Goal: Information Seeking & Learning: Find specific fact

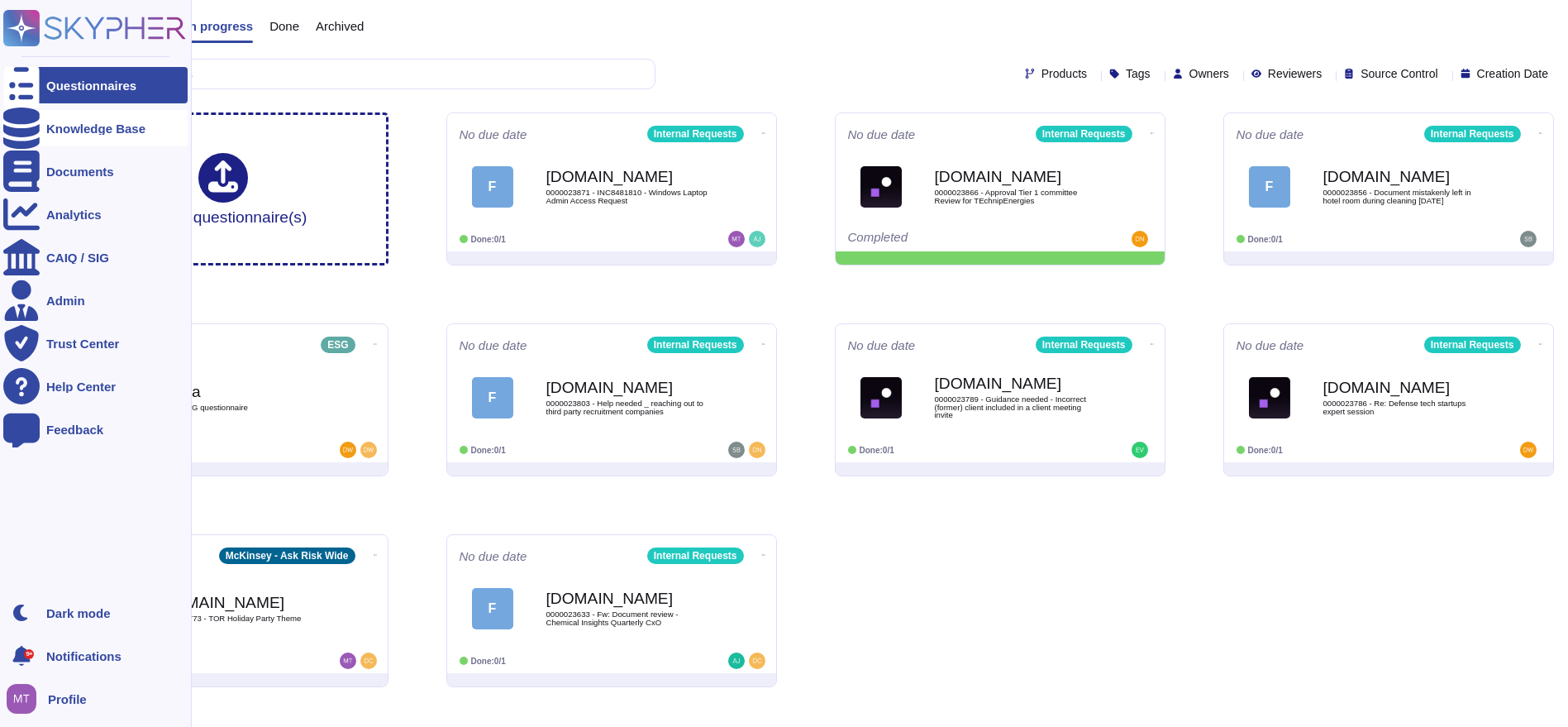
click at [23, 133] on icon at bounding box center [22, 128] width 37 height 41
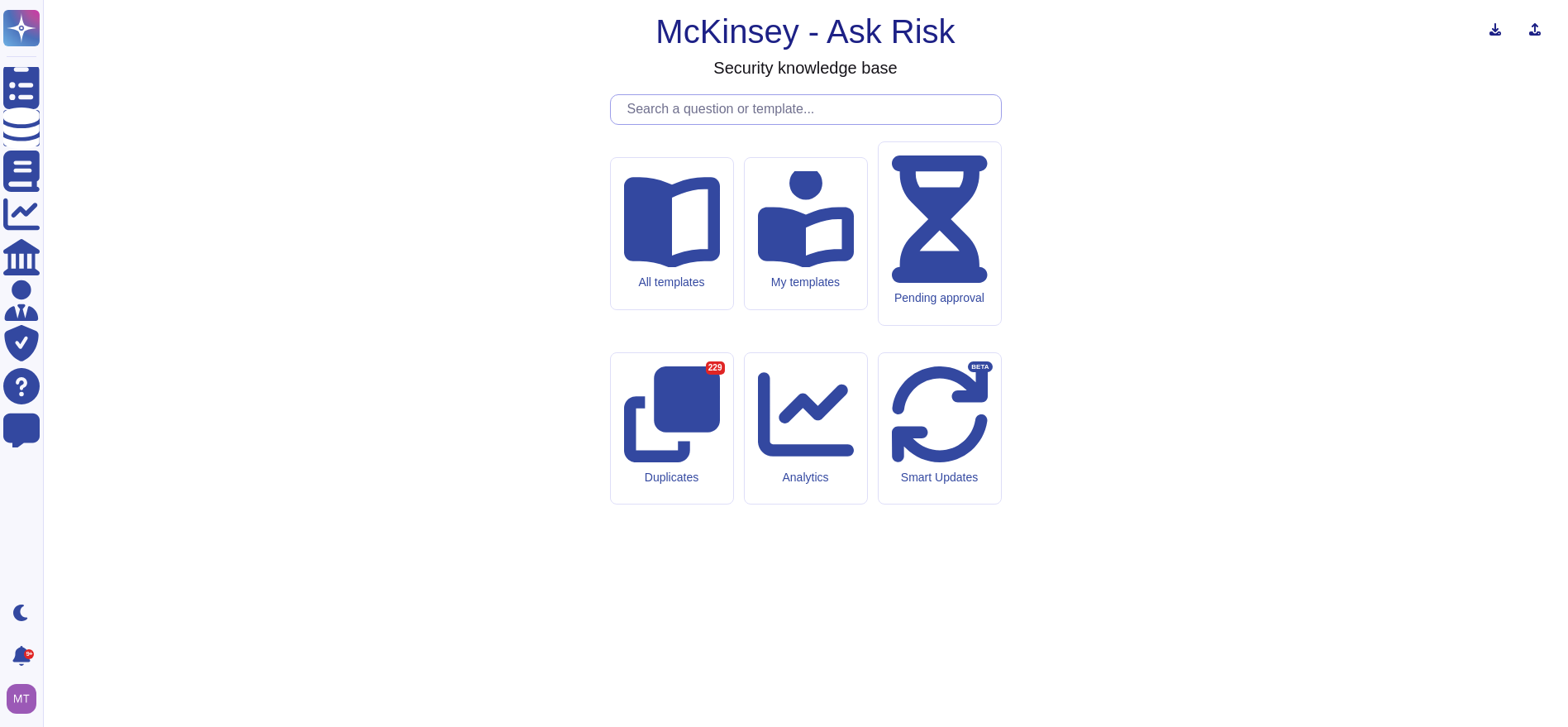
click at [666, 124] on input "text" at bounding box center [809, 109] width 382 height 29
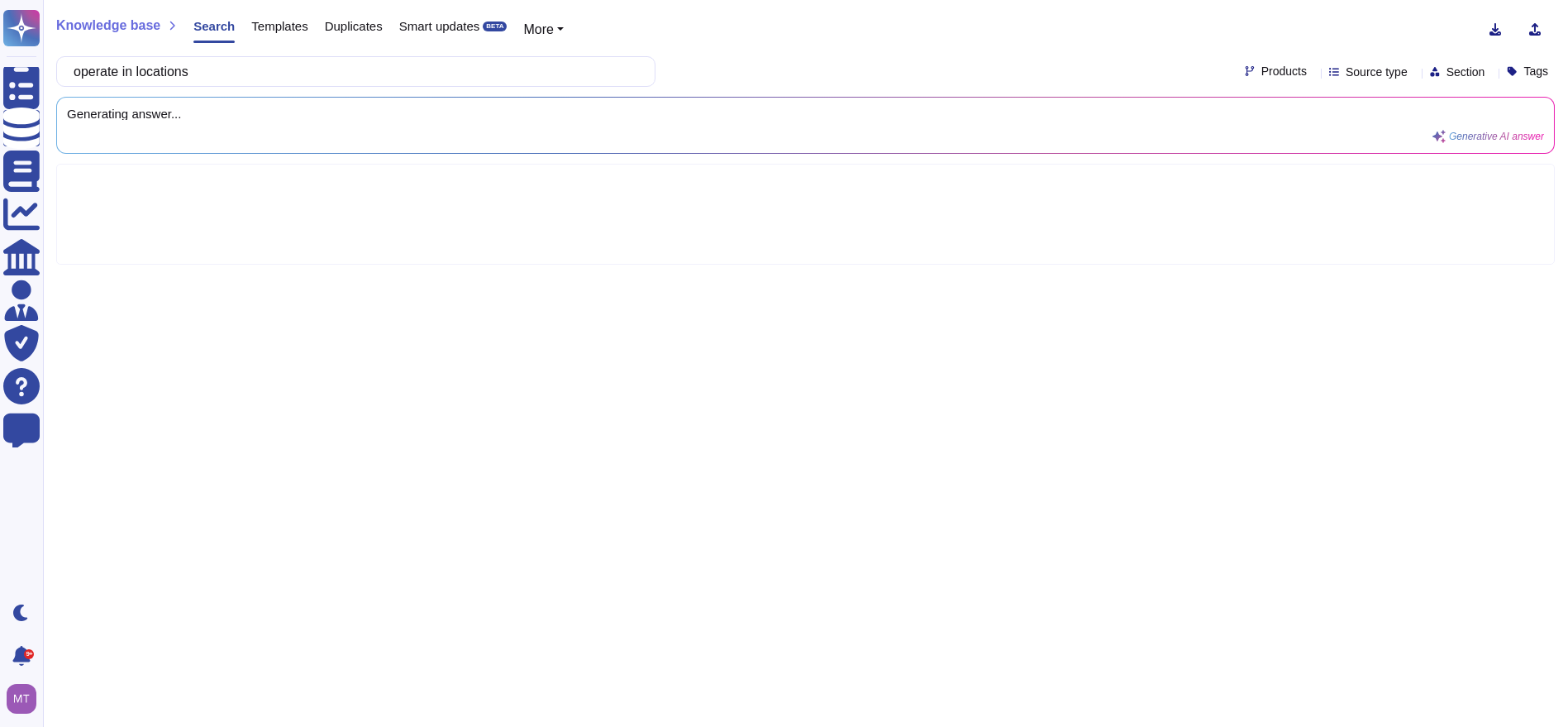
type input "operate in locations"
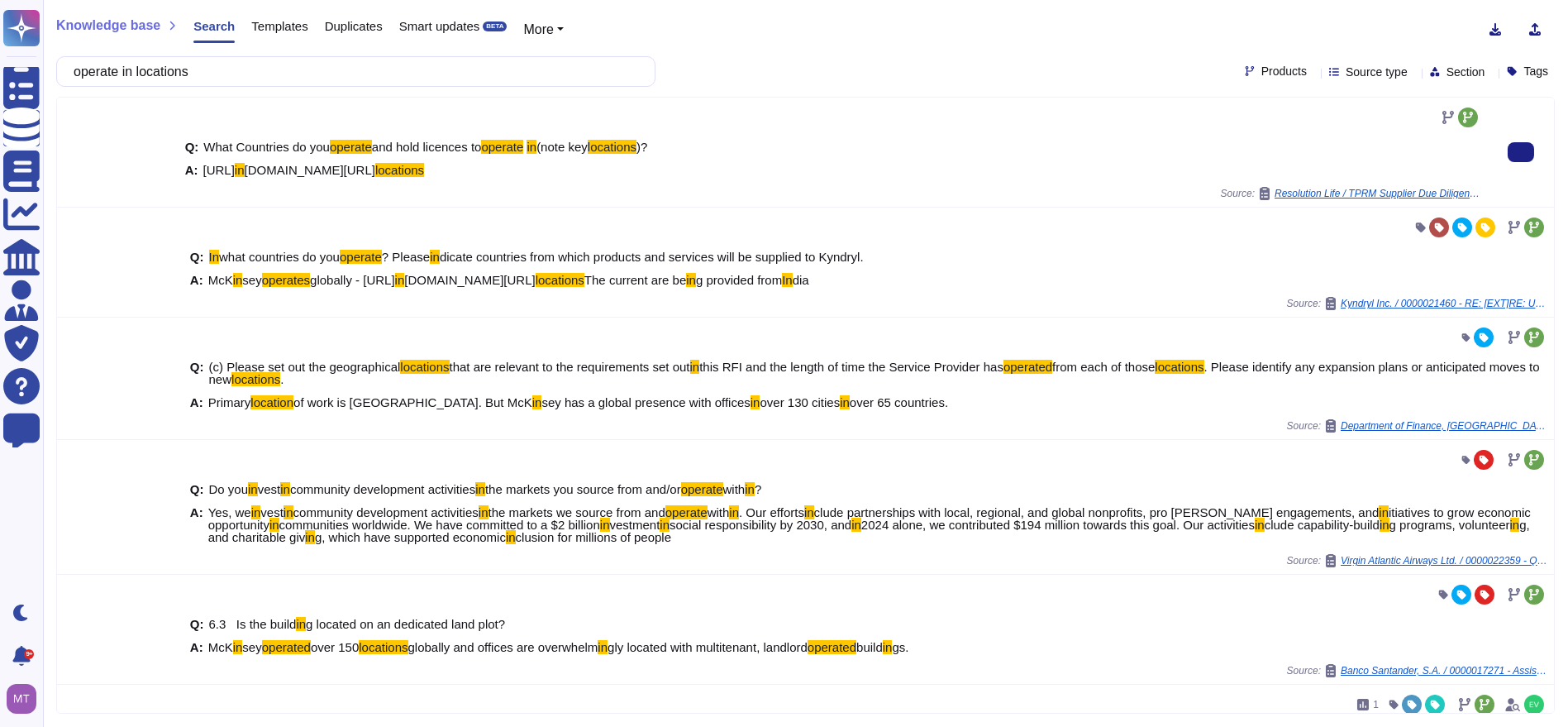
click at [432, 166] on div "A: [URL] in [DOMAIN_NAME][URL] locations" at bounding box center [833, 170] width 1296 height 13
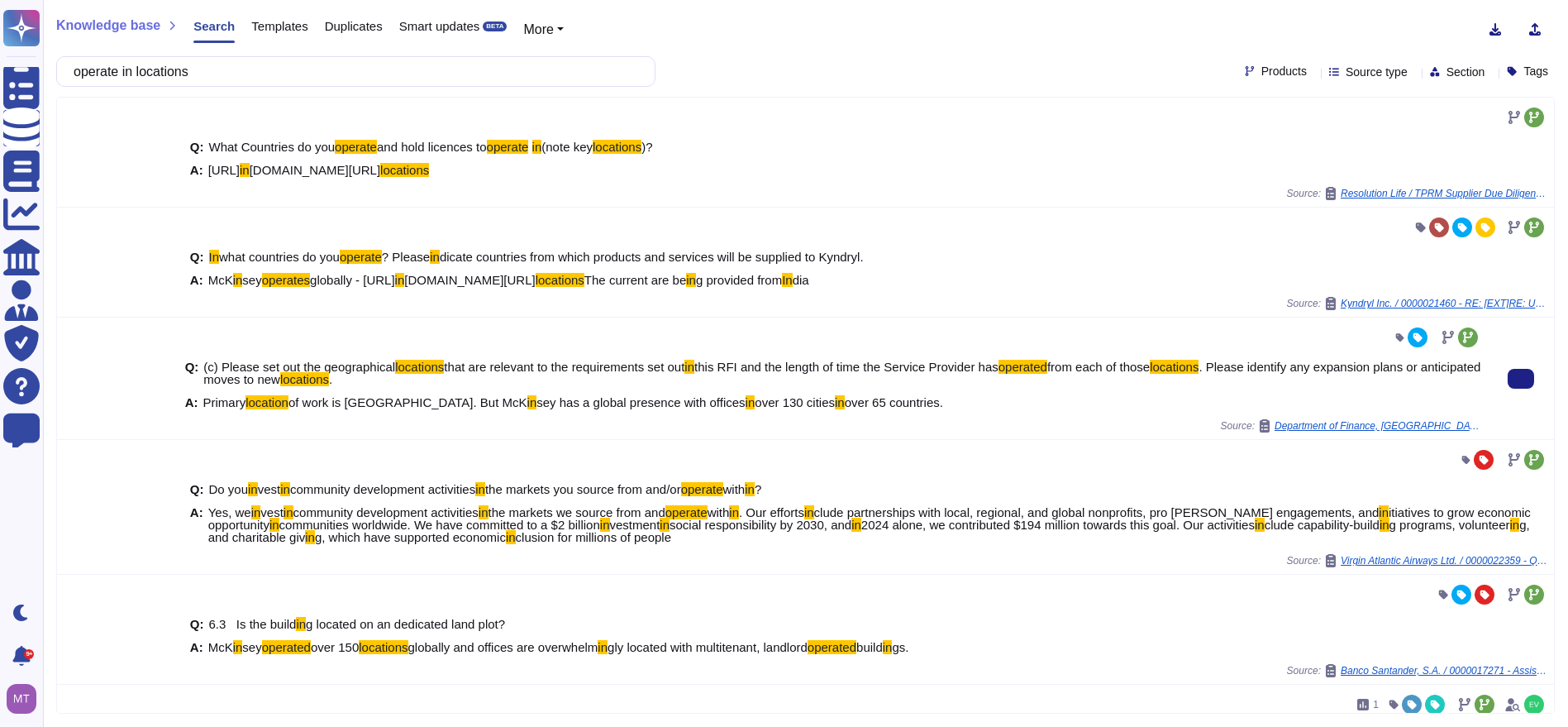
drag, startPoint x: 874, startPoint y: 430, endPoint x: 411, endPoint y: 435, distance: 463.0
click at [411, 419] on div "Q: (c) Please set out the geographical locations that are relevant to the requi…" at bounding box center [833, 385] width 1296 height 69
copy span "McK in sey has a global presence with offices in over 130 cities in over 65 cou…"
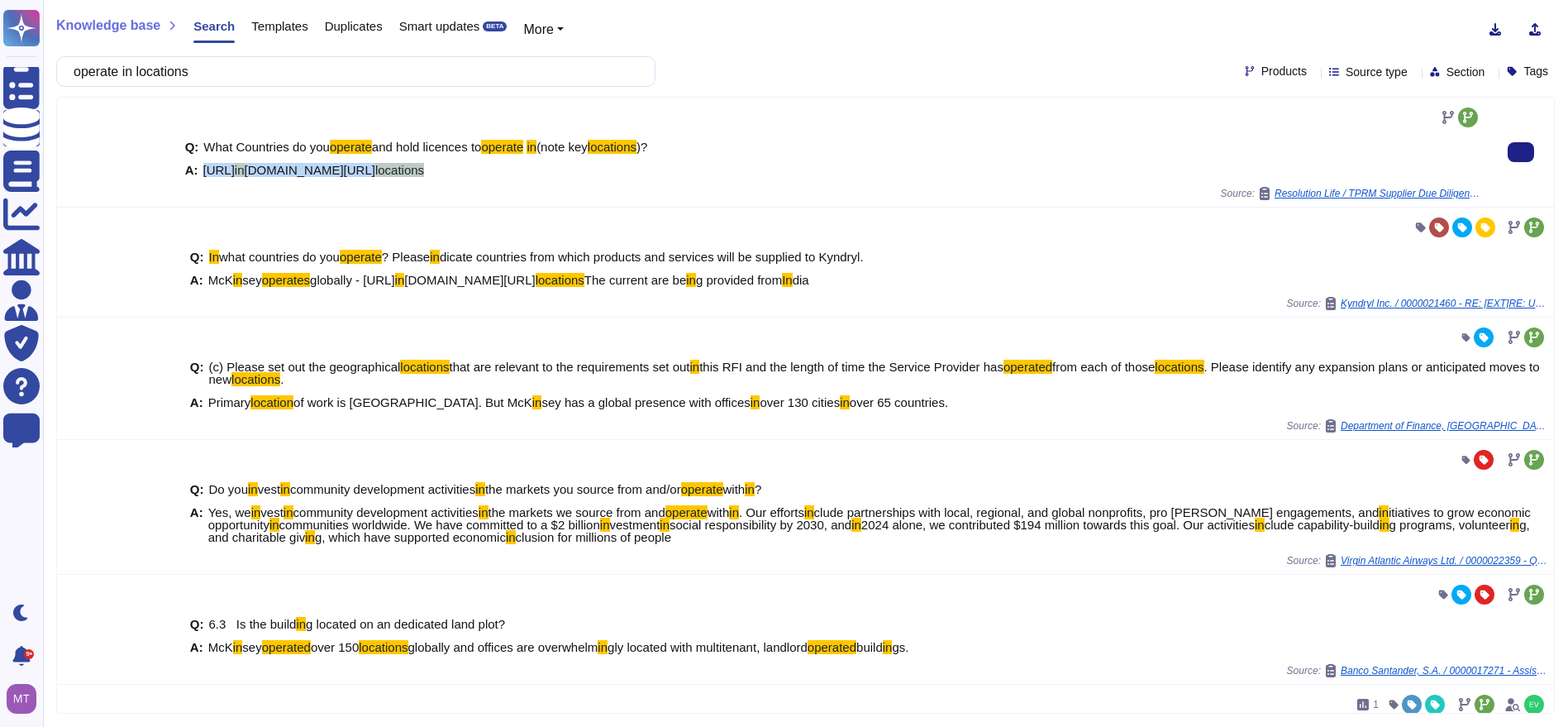
drag, startPoint x: 367, startPoint y: 171, endPoint x: 202, endPoint y: 172, distance: 165.0
click at [202, 172] on div "Q: What Countries do you operate and hold licences to operate in (note key loca…" at bounding box center [833, 158] width 1296 height 56
copy span "[URL] in [DOMAIN_NAME][URL] locations"
